Goal: Task Accomplishment & Management: Complete application form

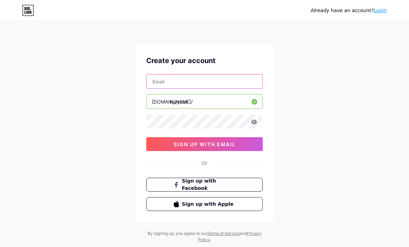
click at [249, 87] on input "text" at bounding box center [204, 81] width 116 height 14
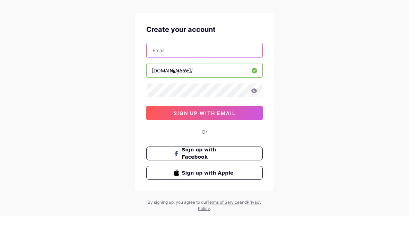
type input "[EMAIL_ADDRESS][DOMAIN_NAME]"
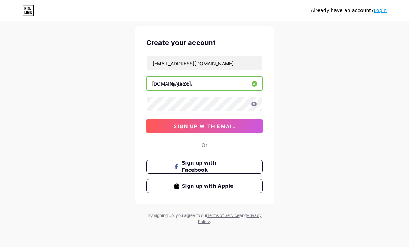
click at [249, 120] on button "sign up with email" at bounding box center [204, 126] width 116 height 14
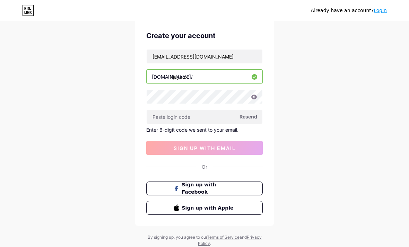
click at [245, 110] on input "text" at bounding box center [204, 117] width 116 height 14
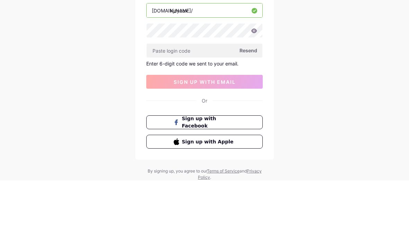
click at [221, 110] on input "text" at bounding box center [204, 117] width 116 height 14
click at [230, 110] on input "text" at bounding box center [204, 117] width 116 height 14
click at [252, 113] on span "Resend" at bounding box center [248, 116] width 18 height 7
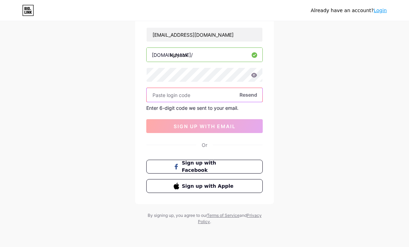
click at [237, 97] on input "text" at bounding box center [204, 95] width 116 height 14
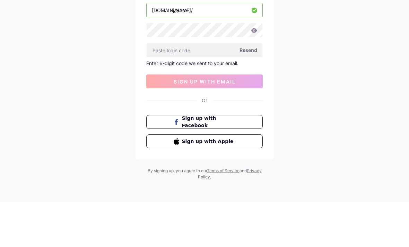
click at [248, 91] on span "Resend" at bounding box center [248, 94] width 18 height 7
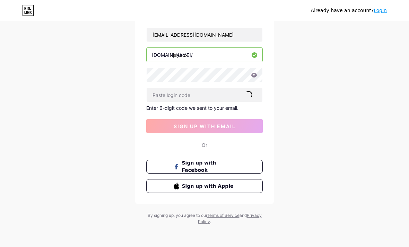
click at [237, 124] on button "sign up with email" at bounding box center [204, 126] width 116 height 14
click at [238, 123] on button "sign up with email" at bounding box center [204, 126] width 116 height 14
click at [226, 92] on input "text" at bounding box center [204, 95] width 116 height 14
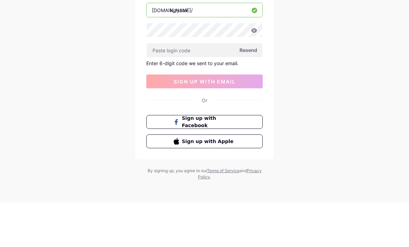
click at [256, 73] on icon at bounding box center [254, 75] width 6 height 5
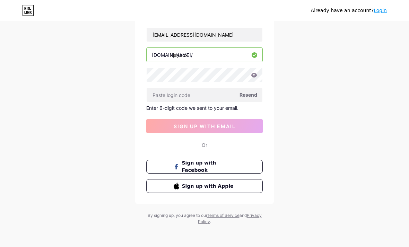
click at [253, 76] on icon at bounding box center [254, 75] width 6 height 5
click at [256, 77] on icon at bounding box center [254, 75] width 6 height 5
click at [249, 121] on button "sign up with email" at bounding box center [204, 126] width 116 height 14
click at [239, 187] on button "Sign up with Apple" at bounding box center [204, 186] width 116 height 14
click at [256, 74] on icon at bounding box center [254, 75] width 6 height 5
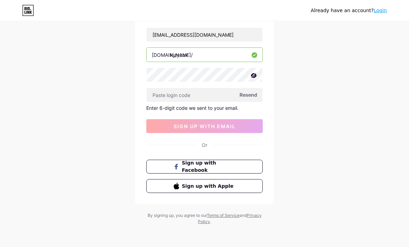
click at [287, 71] on div "Already have an account? Login Create your account [EMAIL_ADDRESS][DOMAIN_NAME]…" at bounding box center [204, 100] width 409 height 294
click at [234, 89] on input "text" at bounding box center [204, 95] width 116 height 14
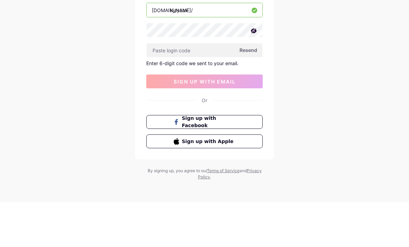
click at [254, 91] on span "Resend" at bounding box center [248, 94] width 18 height 7
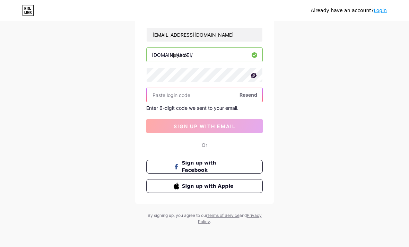
click at [235, 98] on input "text" at bounding box center [204, 95] width 116 height 14
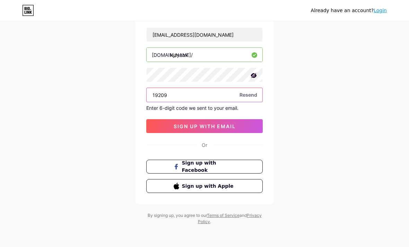
type input "19209"
click at [240, 125] on button "sign up with email" at bounding box center [204, 126] width 116 height 14
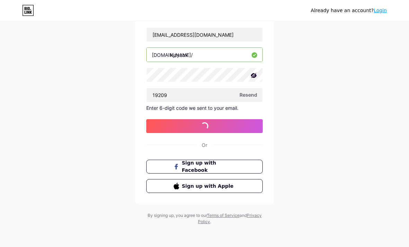
click at [237, 125] on button "sign up with email" at bounding box center [204, 126] width 116 height 14
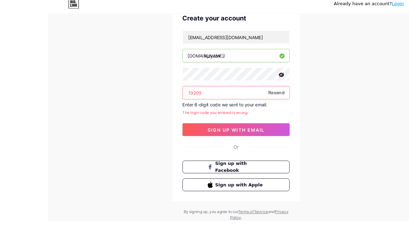
scroll to position [0, 0]
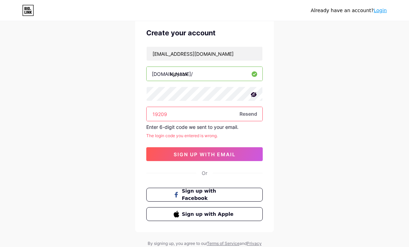
click at [357, 120] on div "Already have an account? Login Create your account [EMAIL_ADDRESS][DOMAIN_NAME]…" at bounding box center [204, 123] width 409 height 303
